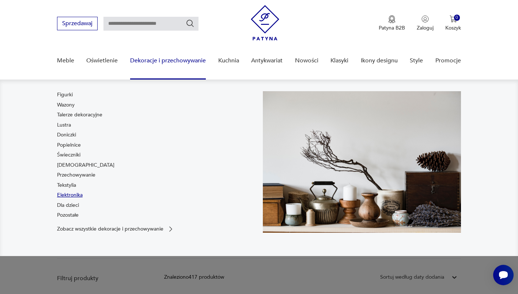
click at [63, 195] on link "Elektronika" at bounding box center [70, 195] width 26 height 7
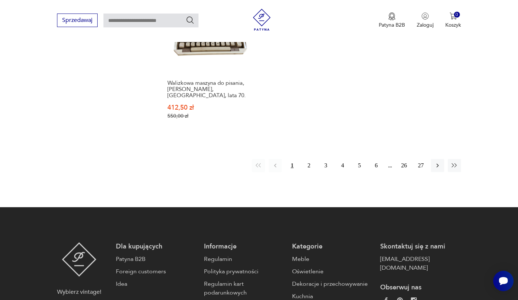
scroll to position [1159, 0]
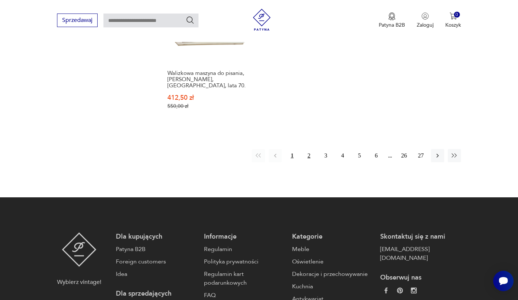
click at [307, 149] on button "2" at bounding box center [308, 155] width 13 height 13
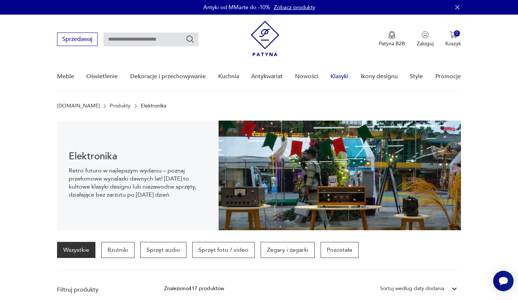
click at [338, 76] on link "Klasyki" at bounding box center [339, 76] width 18 height 28
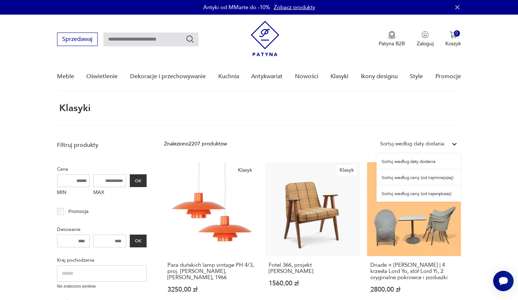
click at [450, 144] on div at bounding box center [454, 143] width 13 height 13
click at [429, 177] on div "Sortuj według ceny (od najmniejszej)" at bounding box center [418, 178] width 84 height 16
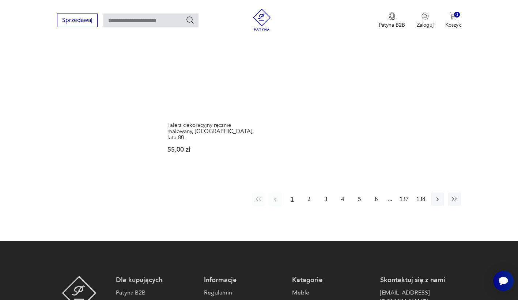
scroll to position [921, 0]
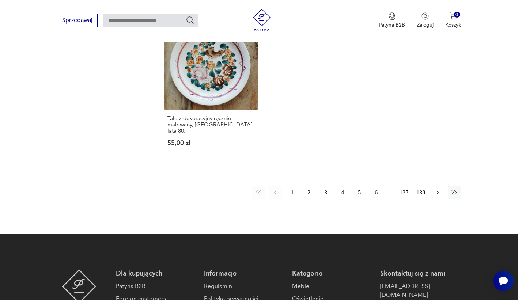
click at [435, 189] on icon "button" at bounding box center [437, 192] width 7 height 7
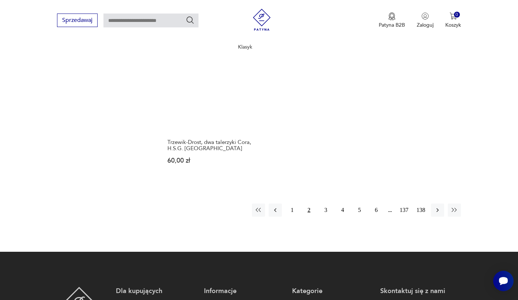
scroll to position [905, 0]
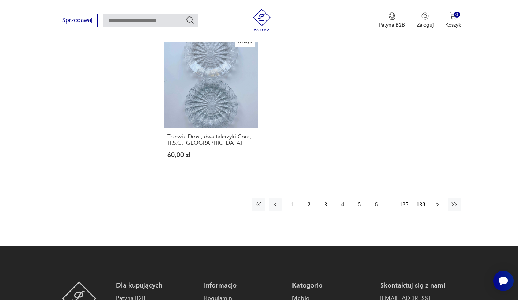
click at [438, 201] on icon "button" at bounding box center [437, 204] width 7 height 7
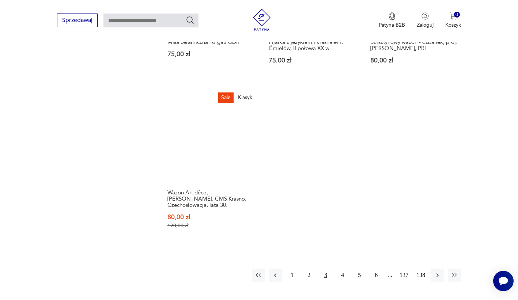
scroll to position [862, 0]
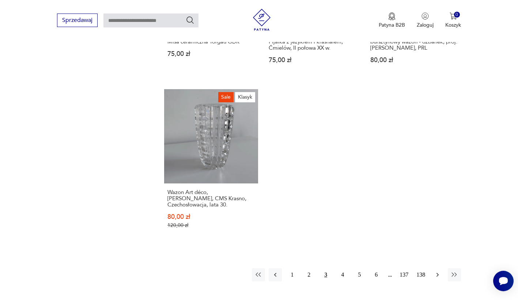
click at [434, 271] on icon "button" at bounding box center [437, 274] width 7 height 7
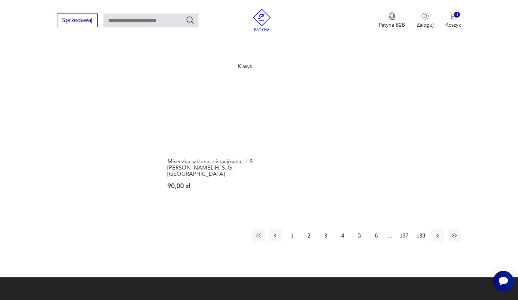
scroll to position [901, 0]
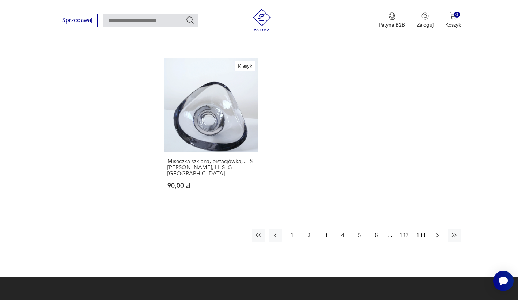
click at [438, 232] on icon "button" at bounding box center [437, 235] width 7 height 7
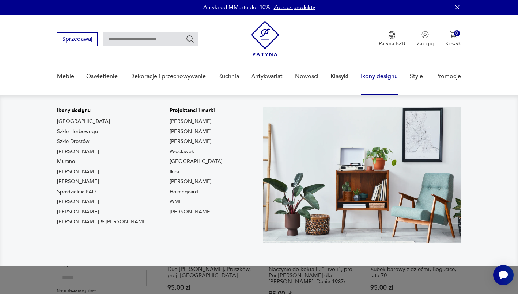
click at [369, 74] on link "Ikony designu" at bounding box center [379, 76] width 37 height 28
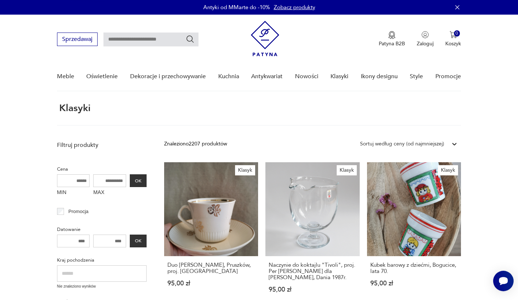
click at [152, 37] on input "text" at bounding box center [150, 40] width 95 height 14
type input "********"
click at [191, 41] on icon "Szukaj" at bounding box center [189, 38] width 7 height 7
type input "********"
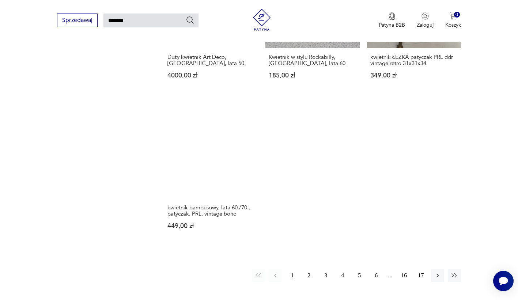
scroll to position [827, 0]
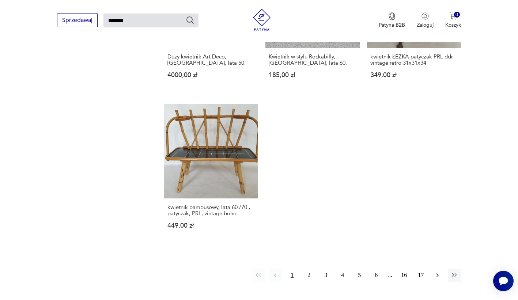
click at [436, 271] on icon "button" at bounding box center [437, 274] width 7 height 7
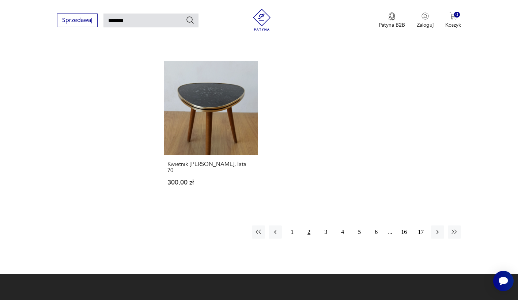
scroll to position [875, 0]
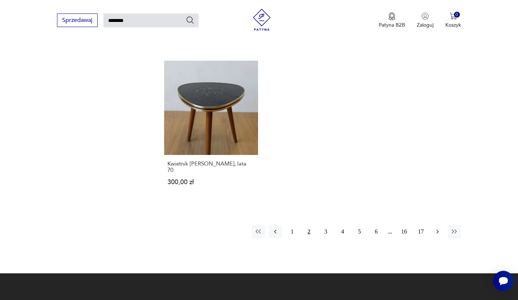
click at [437, 228] on icon "button" at bounding box center [437, 231] width 7 height 7
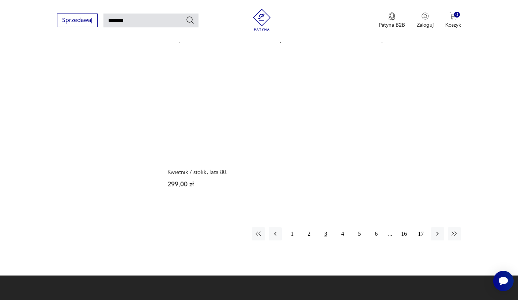
scroll to position [872, 0]
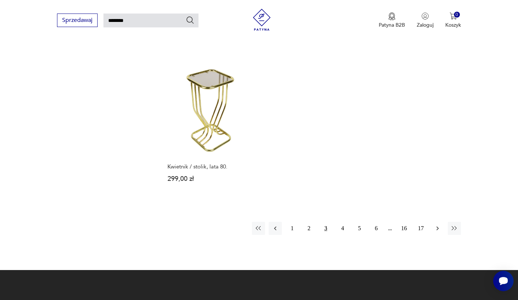
click at [438, 225] on icon "button" at bounding box center [437, 228] width 7 height 7
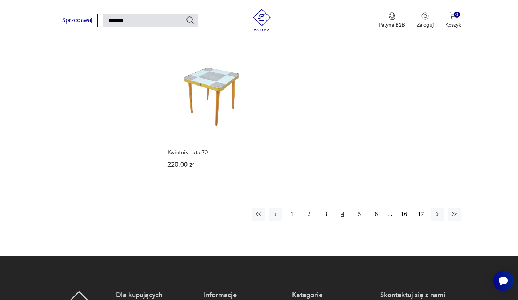
scroll to position [863, 0]
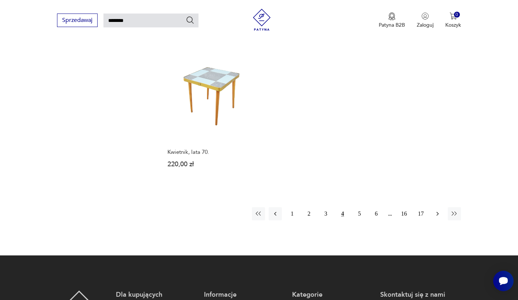
click at [434, 210] on icon "button" at bounding box center [437, 213] width 7 height 7
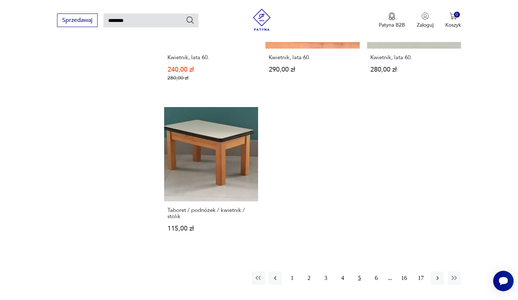
scroll to position [813, 0]
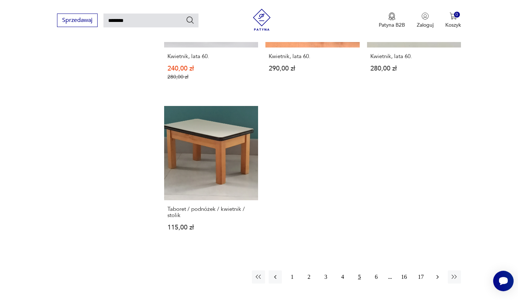
click at [436, 273] on icon "button" at bounding box center [437, 276] width 7 height 7
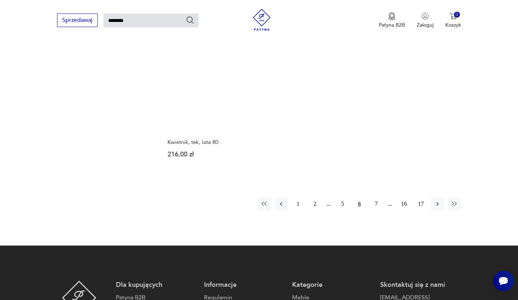
scroll to position [874, 0]
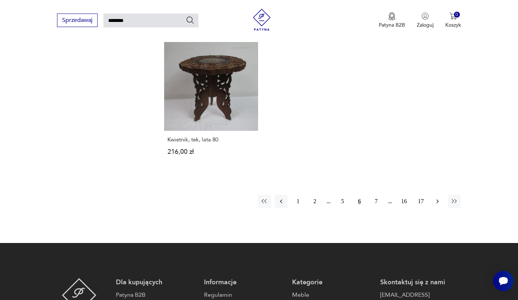
click at [440, 198] on icon "button" at bounding box center [437, 201] width 7 height 7
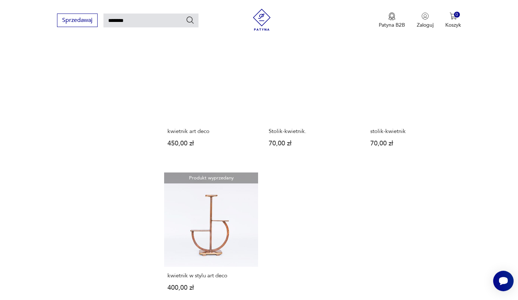
scroll to position [723, 0]
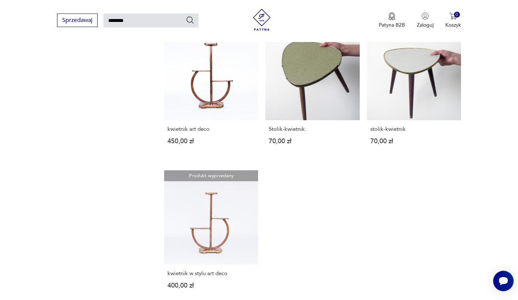
drag, startPoint x: 216, startPoint y: 214, endPoint x: 89, endPoint y: 187, distance: 129.9
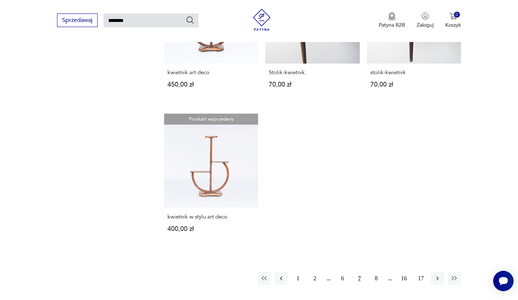
scroll to position [783, 0]
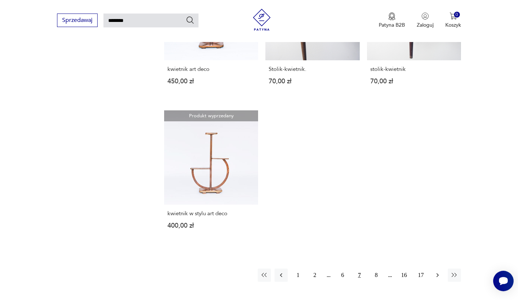
click at [435, 272] on icon "button" at bounding box center [437, 274] width 7 height 7
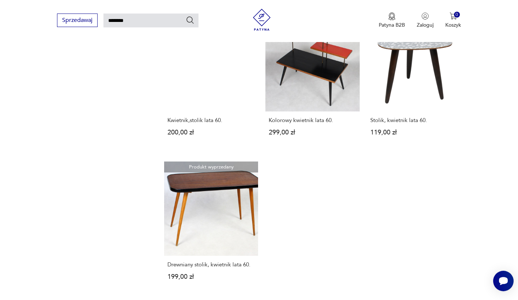
scroll to position [748, 0]
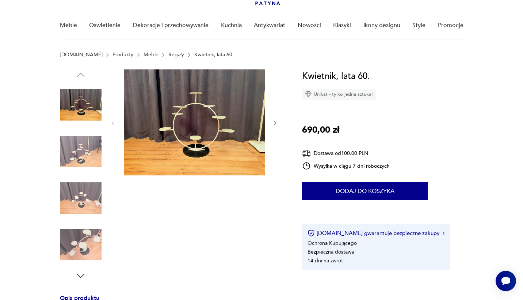
scroll to position [52, 0]
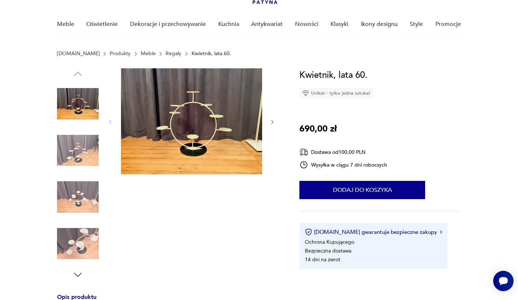
click at [213, 123] on img at bounding box center [191, 121] width 141 height 106
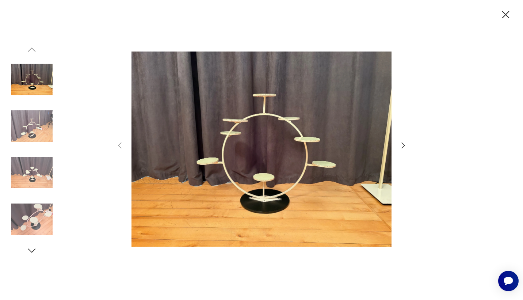
click at [404, 147] on icon "button" at bounding box center [403, 145] width 3 height 6
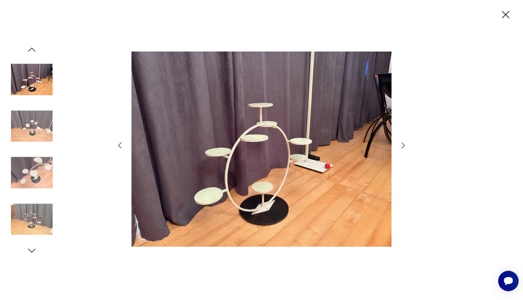
click at [404, 147] on icon "button" at bounding box center [403, 145] width 3 height 6
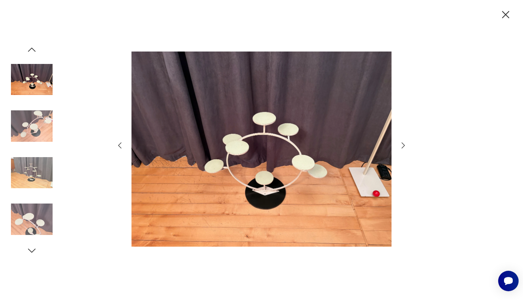
click at [404, 147] on icon "button" at bounding box center [403, 145] width 3 height 6
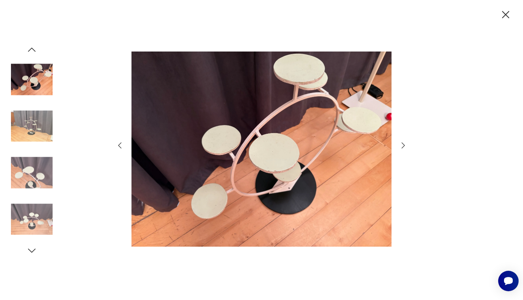
click at [404, 147] on icon "button" at bounding box center [403, 145] width 3 height 6
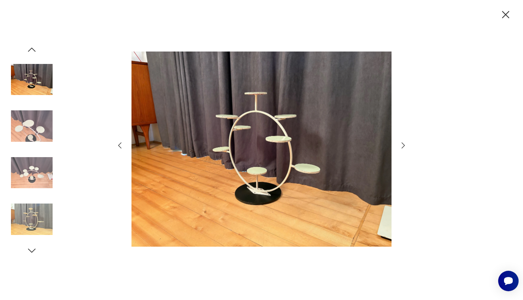
click at [404, 147] on icon "button" at bounding box center [403, 145] width 3 height 6
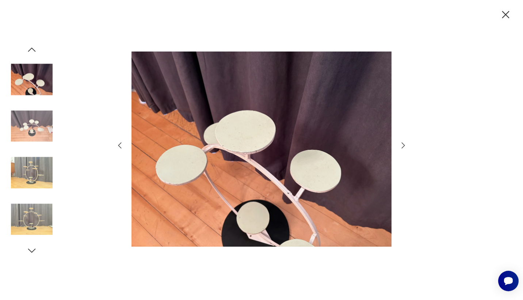
click at [404, 147] on icon "button" at bounding box center [403, 145] width 3 height 6
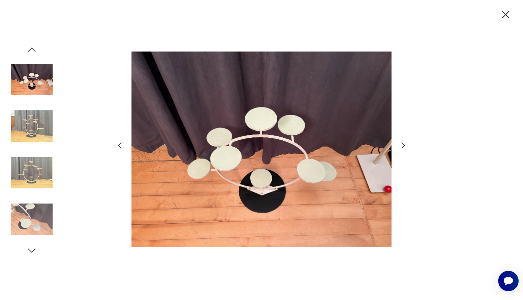
click at [404, 147] on icon "button" at bounding box center [403, 145] width 3 height 6
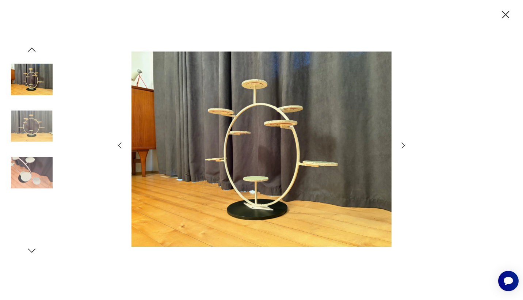
click at [404, 147] on icon "button" at bounding box center [403, 145] width 3 height 6
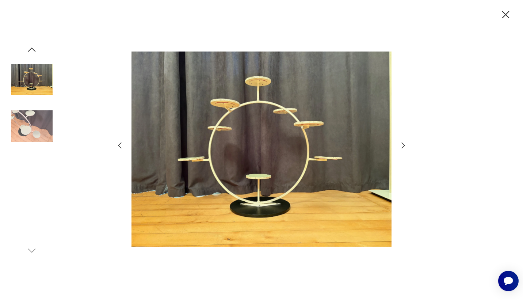
click at [404, 147] on icon "button" at bounding box center [403, 145] width 3 height 6
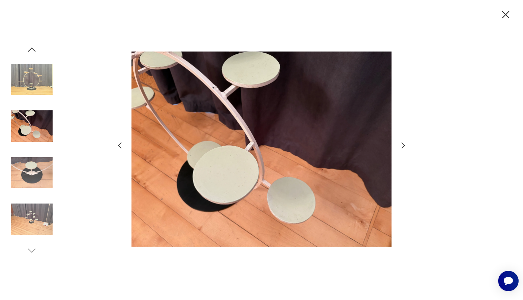
click at [404, 147] on icon "button" at bounding box center [403, 145] width 3 height 6
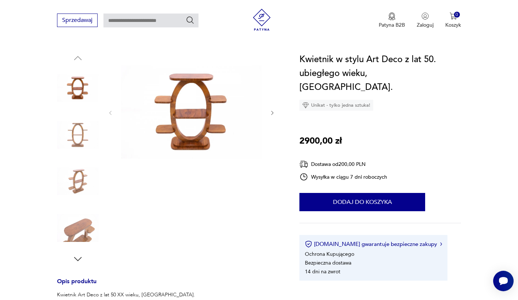
scroll to position [68, 0]
click at [216, 115] on img at bounding box center [191, 111] width 141 height 119
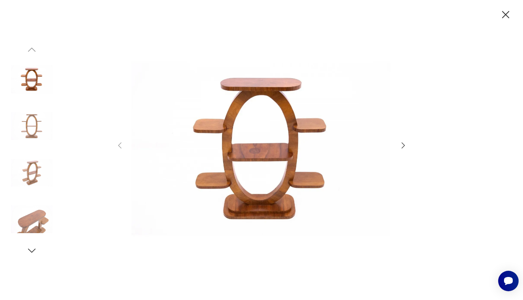
click at [401, 146] on icon "button" at bounding box center [403, 145] width 9 height 9
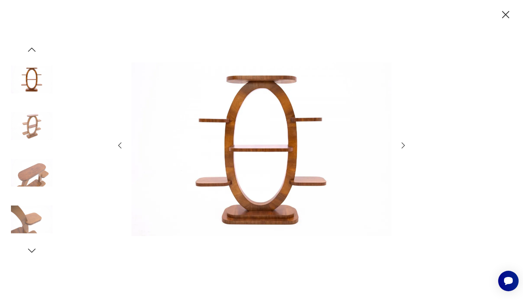
click at [401, 146] on icon "button" at bounding box center [403, 145] width 9 height 9
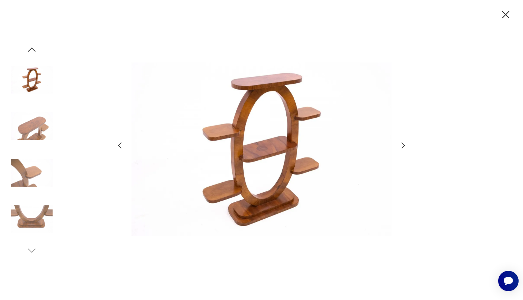
click at [401, 146] on icon "button" at bounding box center [403, 145] width 9 height 9
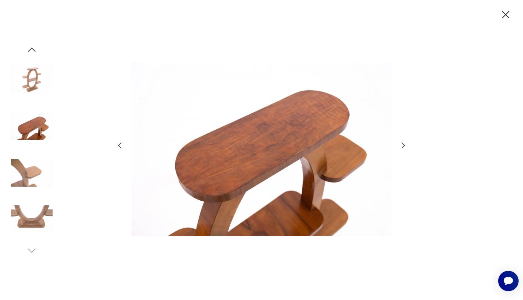
click at [401, 146] on icon "button" at bounding box center [403, 145] width 9 height 9
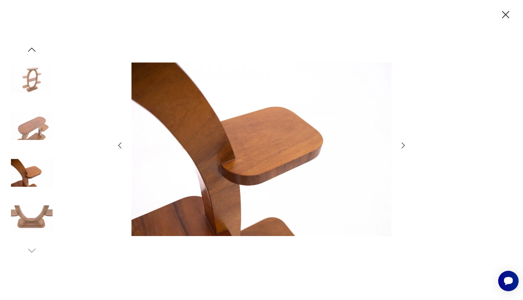
click at [401, 146] on icon "button" at bounding box center [403, 145] width 9 height 9
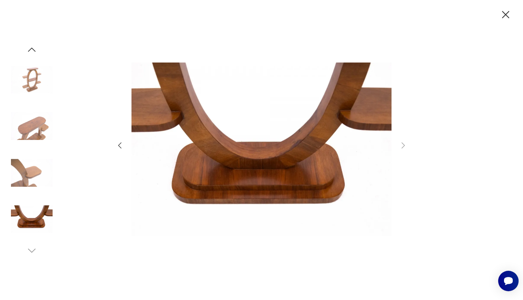
click at [505, 18] on icon "button" at bounding box center [505, 14] width 13 height 13
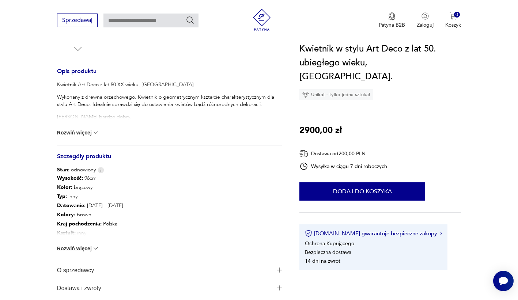
scroll to position [278, 0]
click at [92, 133] on button "Rozwiń więcej" at bounding box center [78, 132] width 42 height 7
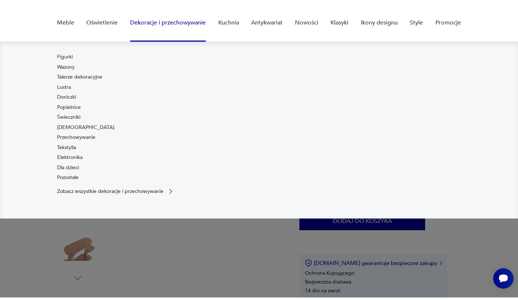
scroll to position [72, 0]
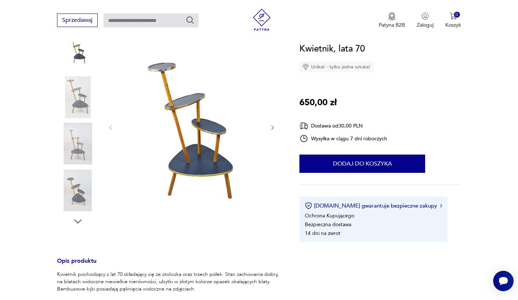
scroll to position [110, 0]
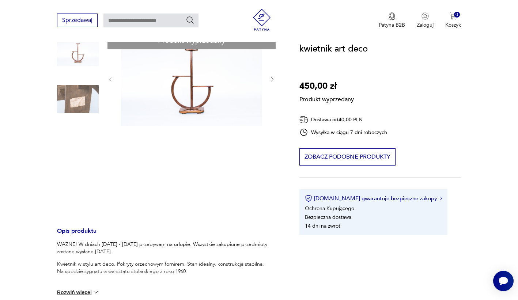
scroll to position [90, 0]
click at [194, 73] on div "Produkt wyprzedany Opis produktu WAŻNE! W dniach 16.12.2015 - 03.01.2016 przeby…" at bounding box center [169, 243] width 225 height 425
